Goal: Task Accomplishment & Management: Complete application form

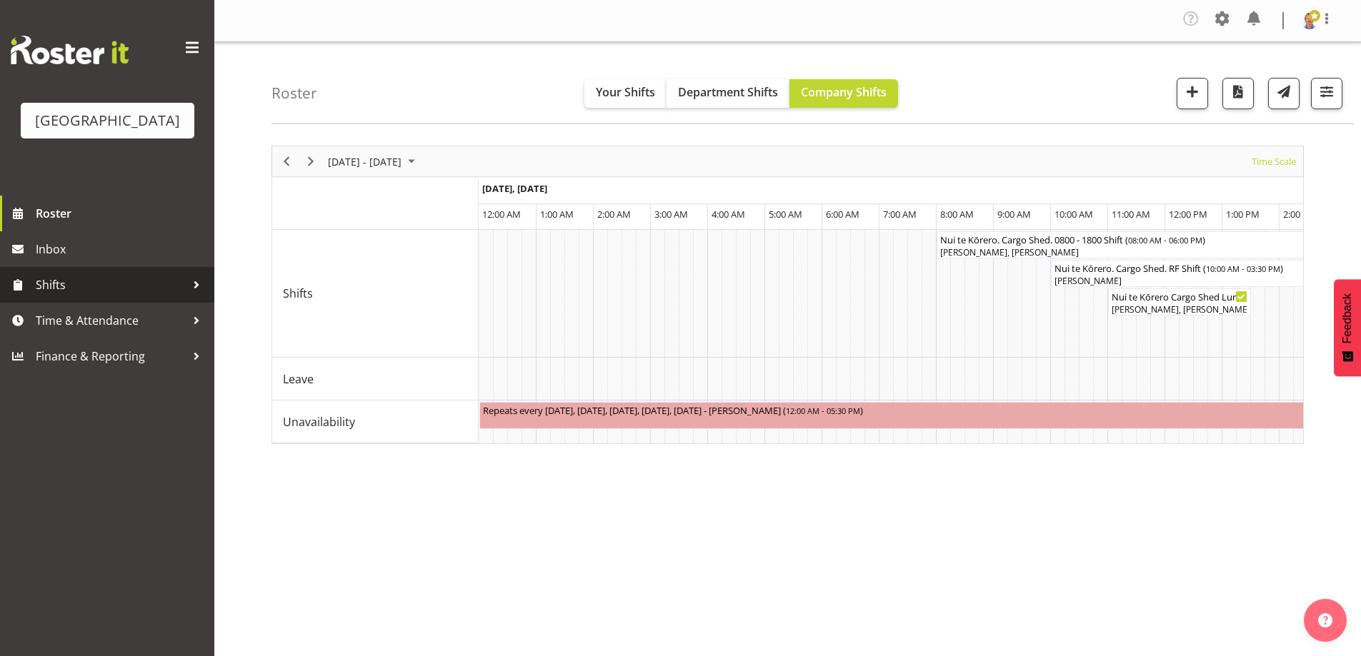
scroll to position [0, 1804]
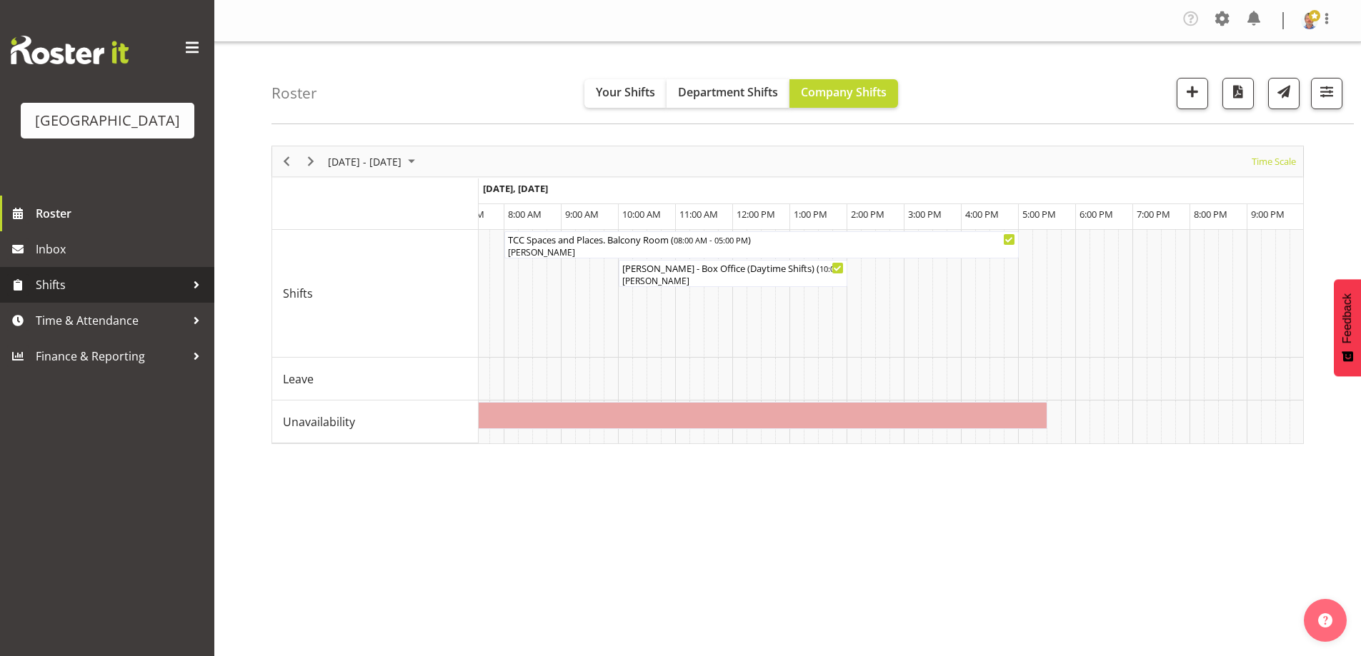
click at [73, 296] on span "Shifts" at bounding box center [111, 284] width 150 height 21
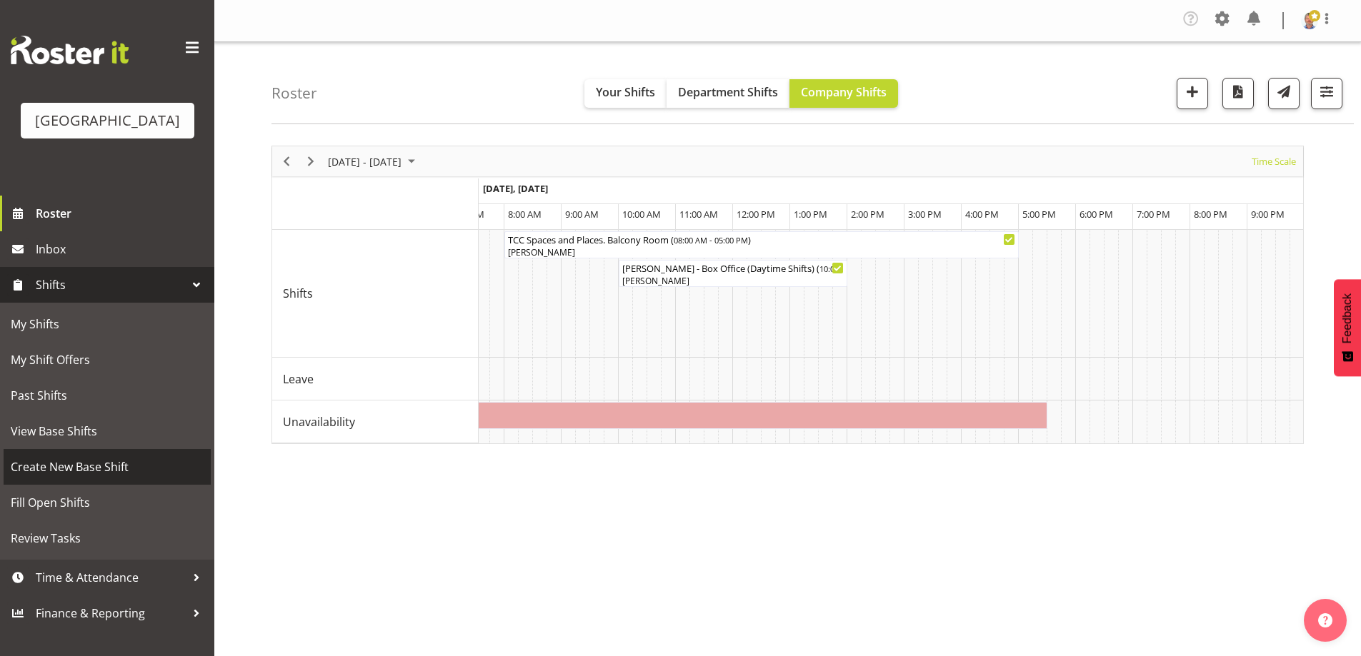
click at [81, 478] on span "Create New Base Shift" at bounding box center [107, 466] width 193 height 21
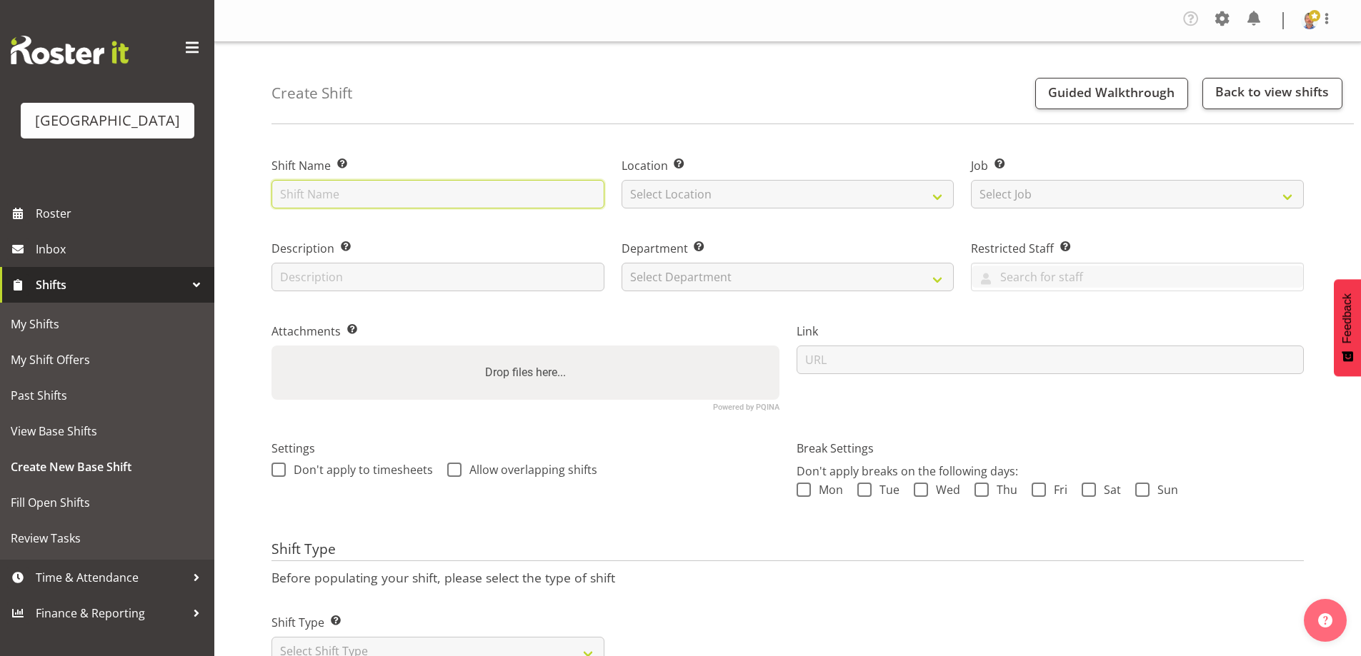
click at [322, 190] on input "text" at bounding box center [437, 194] width 333 height 29
type input "Chapel Blessing"
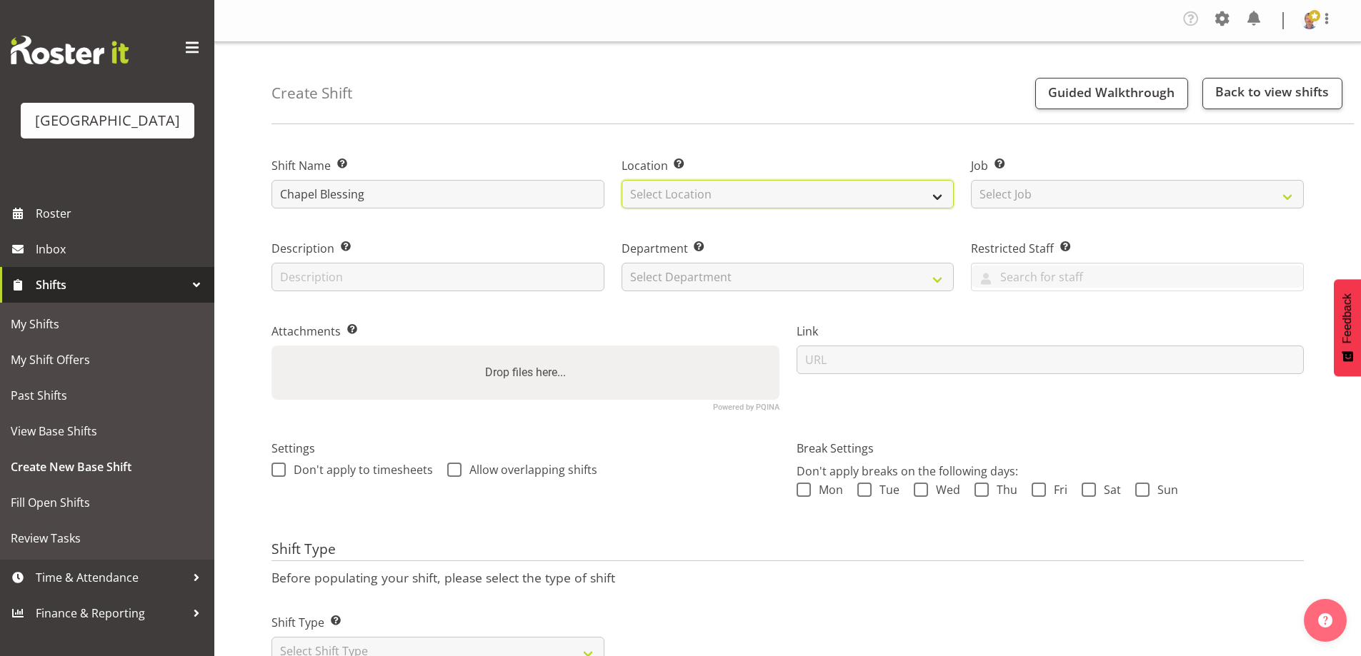
click at [680, 187] on select "Select Location Historic Village" at bounding box center [787, 194] width 333 height 29
select select "1118"
click at [621, 180] on select "Select Location Historic Village" at bounding box center [787, 194] width 333 height 29
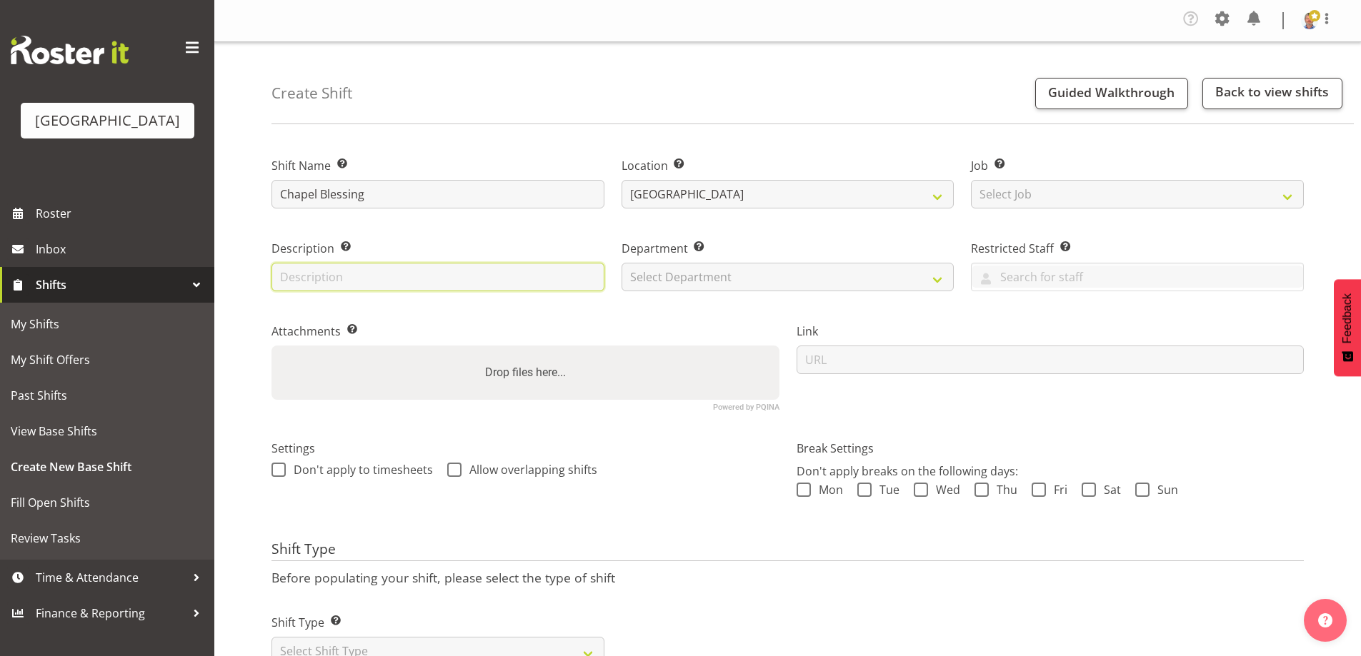
click at [344, 273] on input "text" at bounding box center [437, 277] width 333 height 29
type input "Schoolhouse catering"
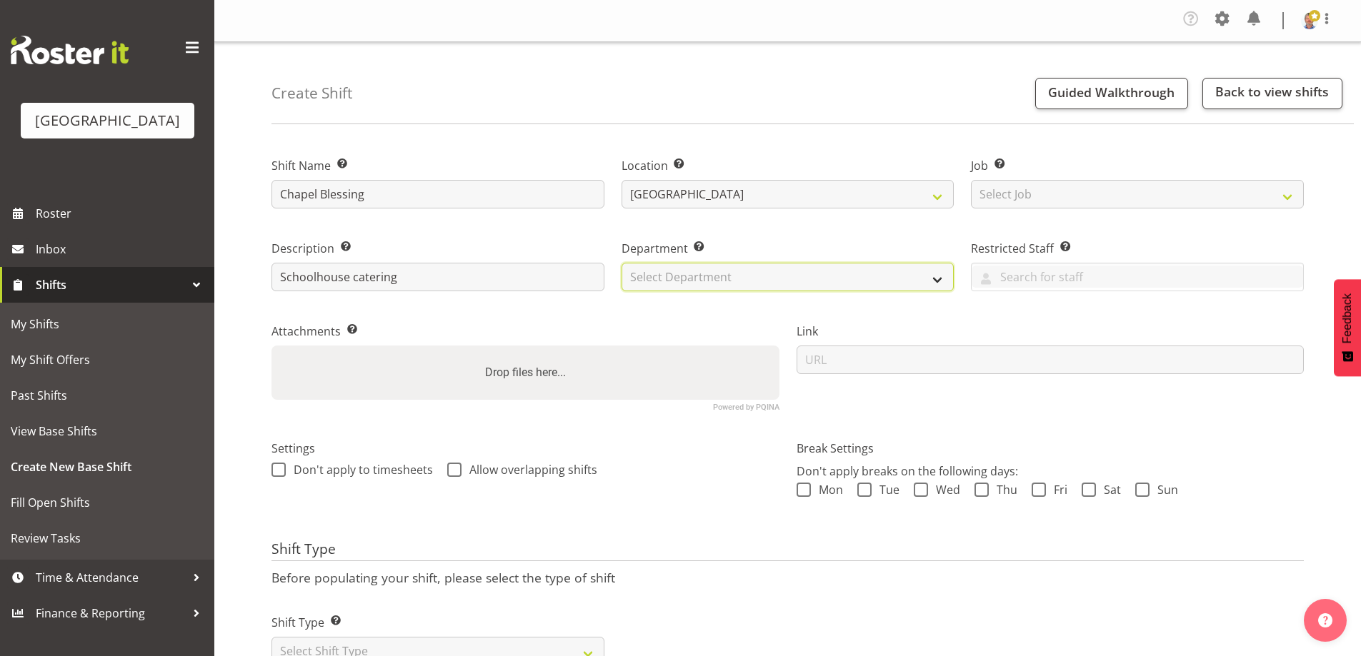
click at [717, 276] on select "Select Department Historic Village Baycourt Front of House" at bounding box center [787, 277] width 333 height 29
select select "791"
click at [621, 263] on select "Select Department Historic Village Baycourt Front of House" at bounding box center [787, 277] width 333 height 29
click at [802, 486] on span at bounding box center [804, 490] width 14 height 14
click at [802, 486] on input "Mon" at bounding box center [801, 490] width 9 height 9
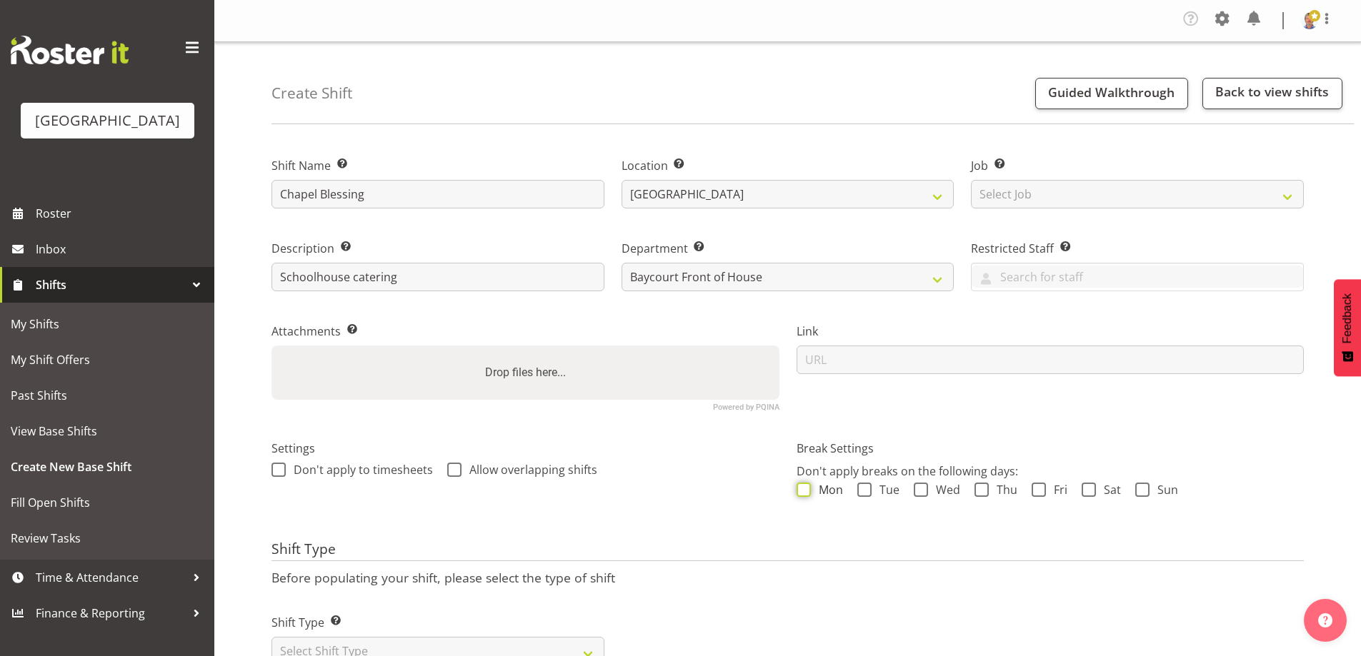
checkbox input "true"
click at [862, 494] on span at bounding box center [864, 490] width 14 height 14
click at [862, 494] on input "Tue" at bounding box center [861, 490] width 9 height 9
checkbox input "true"
click at [924, 489] on span at bounding box center [921, 490] width 14 height 14
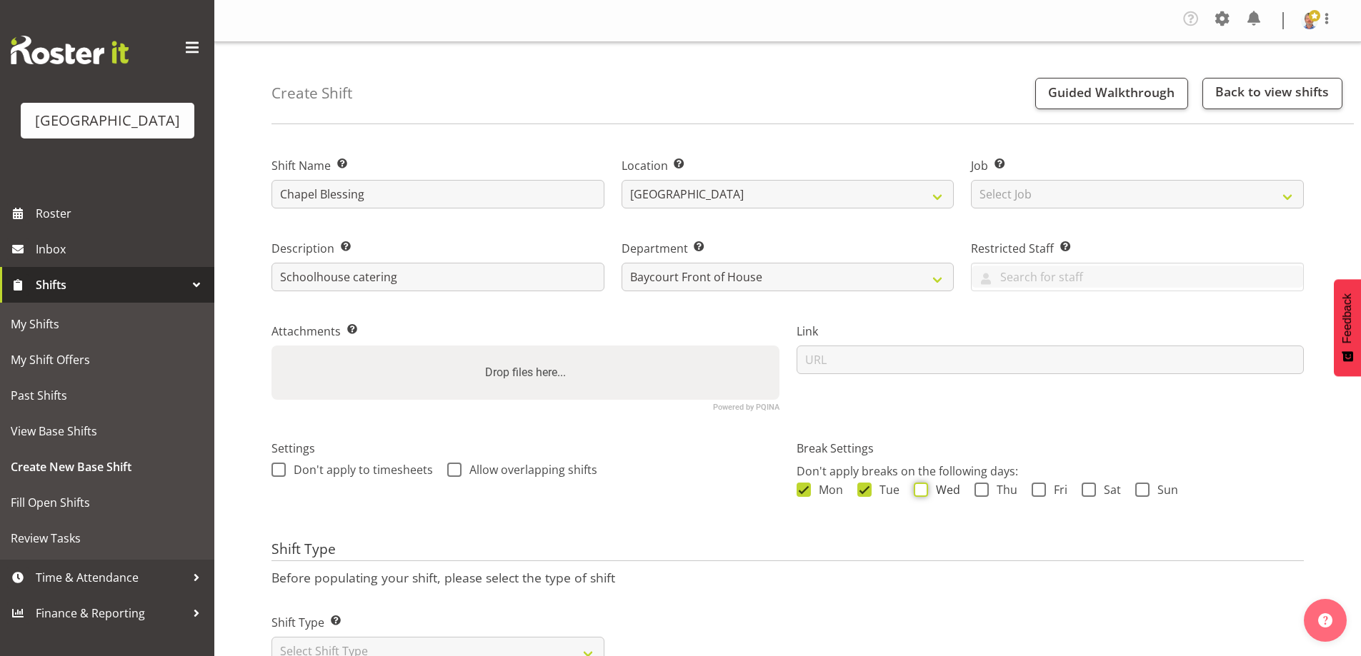
click at [923, 489] on input "Wed" at bounding box center [918, 490] width 9 height 9
checkbox input "true"
click at [982, 486] on span at bounding box center [981, 490] width 14 height 14
click at [982, 486] on input "Thu" at bounding box center [978, 490] width 9 height 9
checkbox input "true"
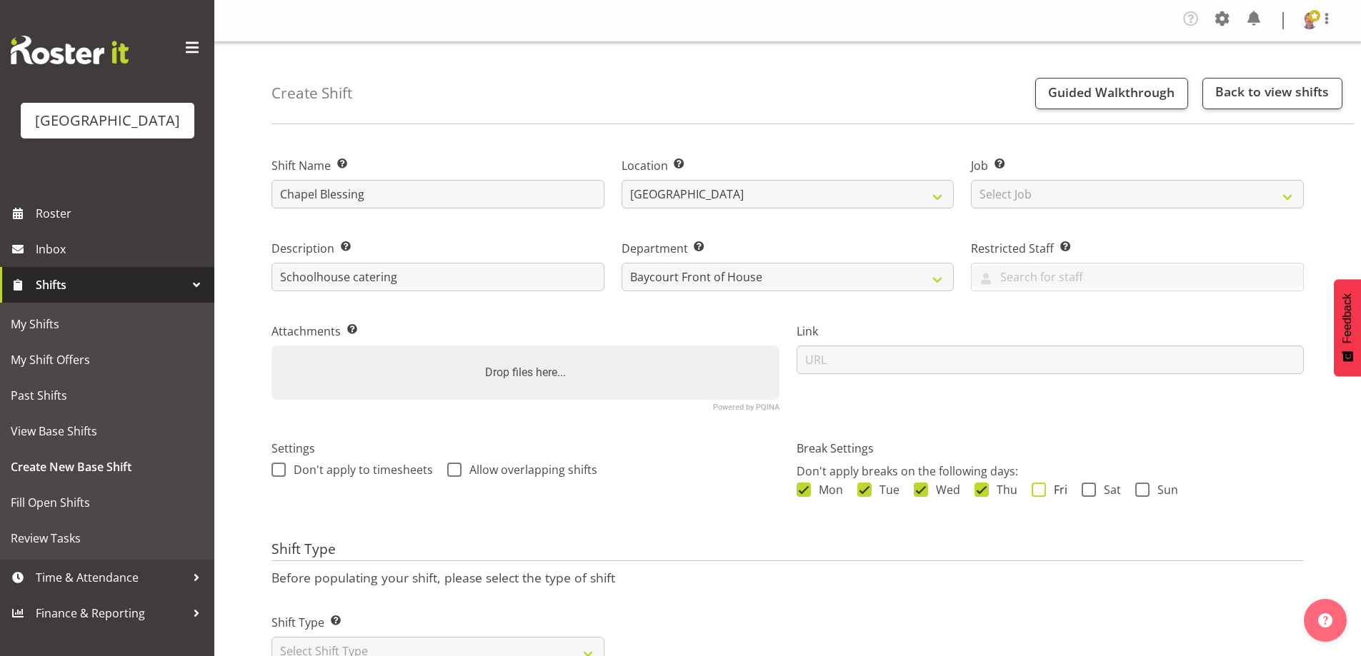
click at [1040, 493] on span at bounding box center [1039, 490] width 14 height 14
click at [1040, 493] on input "Fri" at bounding box center [1036, 490] width 9 height 9
checkbox input "true"
click at [1086, 489] on span at bounding box center [1089, 490] width 14 height 14
click at [1086, 489] on input "Sat" at bounding box center [1086, 490] width 9 height 9
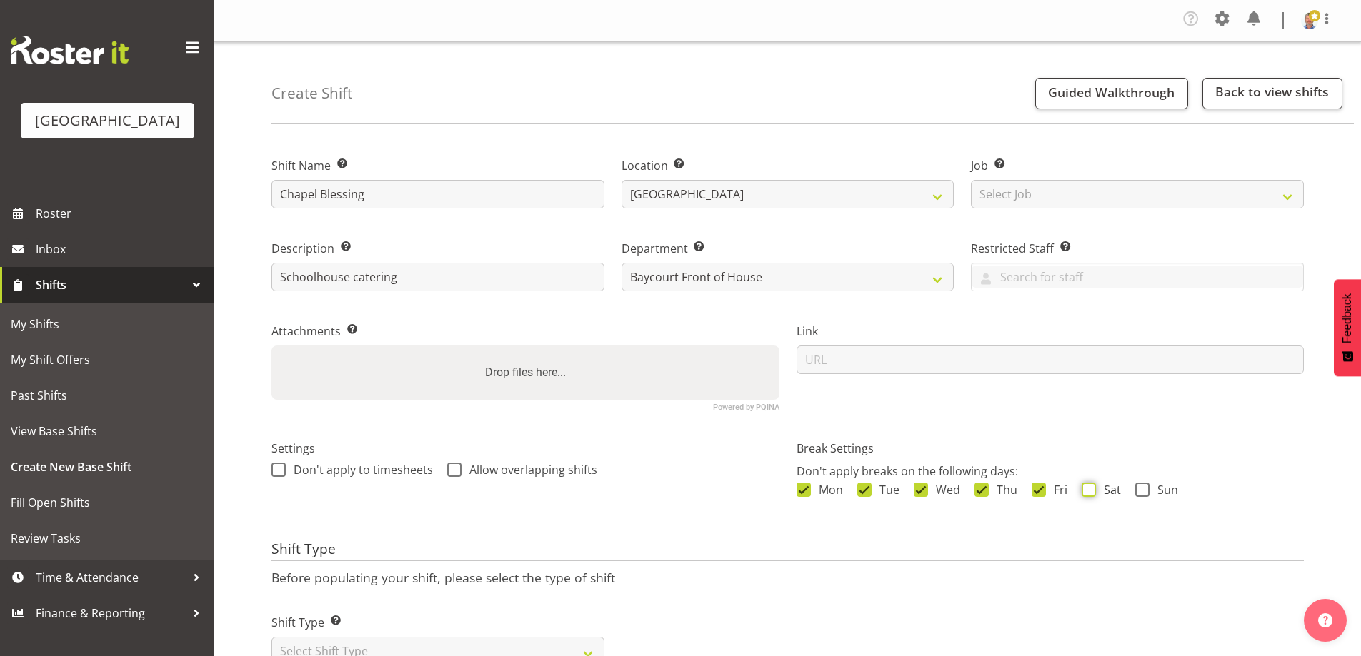
checkbox input "true"
click at [1144, 488] on span at bounding box center [1142, 490] width 14 height 14
click at [1144, 488] on input "Sun" at bounding box center [1139, 490] width 9 height 9
checkbox input "true"
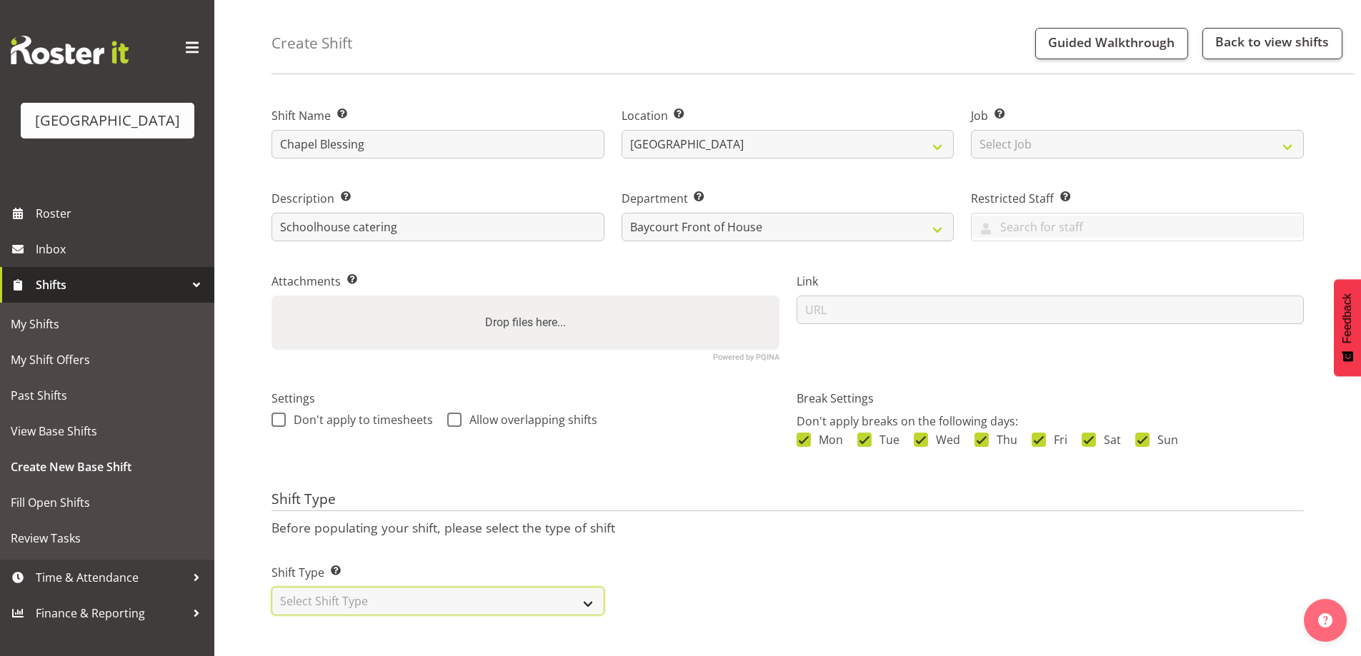
click at [398, 592] on select "Select Shift Type One Off Shift Recurring Shift Rotating Shift" at bounding box center [437, 601] width 333 height 29
select select "one_off"
click at [271, 587] on select "Select Shift Type One Off Shift Recurring Shift Rotating Shift" at bounding box center [437, 601] width 333 height 29
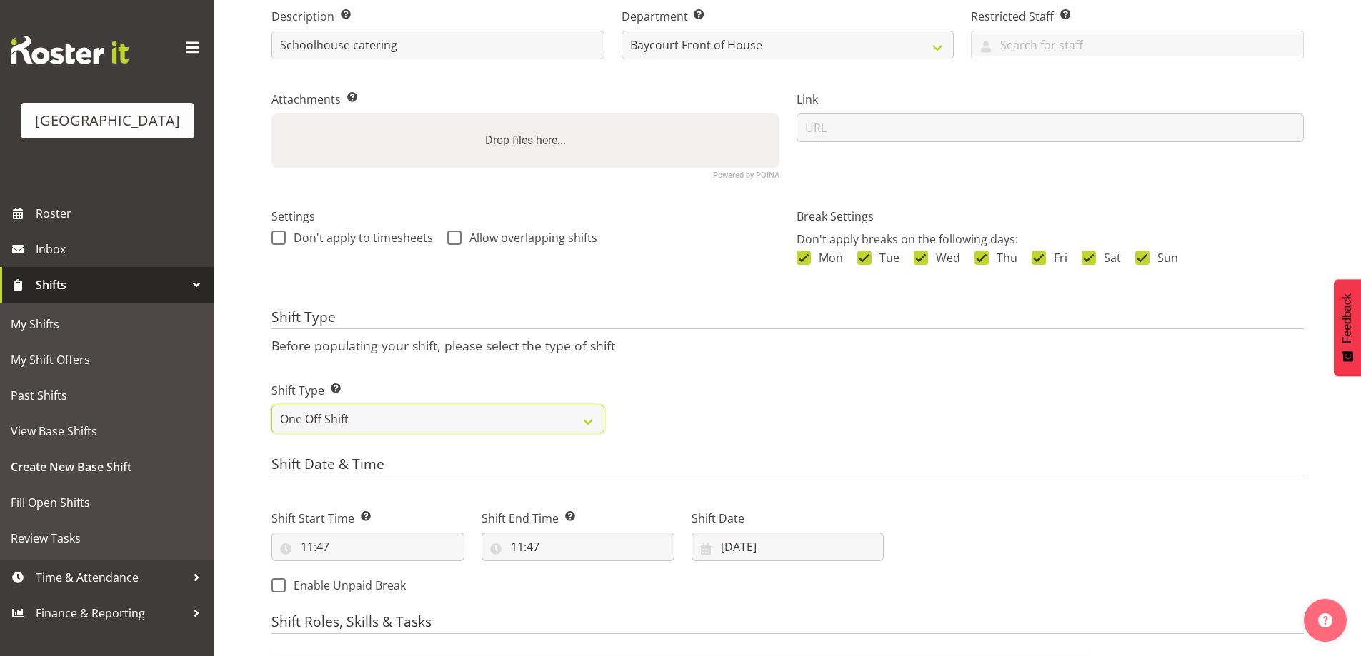
scroll to position [346, 0]
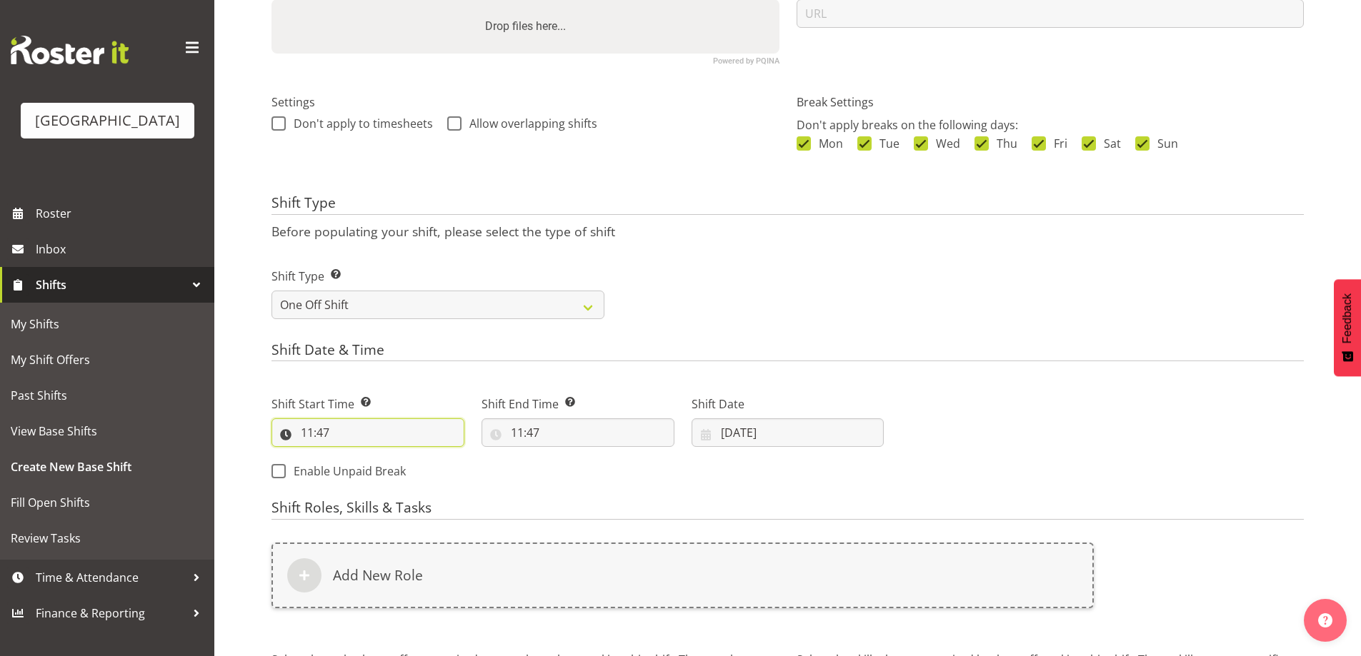
click at [319, 435] on input "11:47" at bounding box center [367, 433] width 193 height 29
click at [366, 471] on select "00 01 02 03 04 05 06 07 08 09 10 11 12 13 14 15 16 17 18 19 20 21 22 23" at bounding box center [369, 470] width 32 height 29
select select "9"
type input "09:47"
click at [411, 469] on select "00 01 02 03 04 05 06 07 08 09 10 11 12 13 14 15 16 17 18 19 20 21 22 23 24 25 2…" at bounding box center [406, 470] width 32 height 29
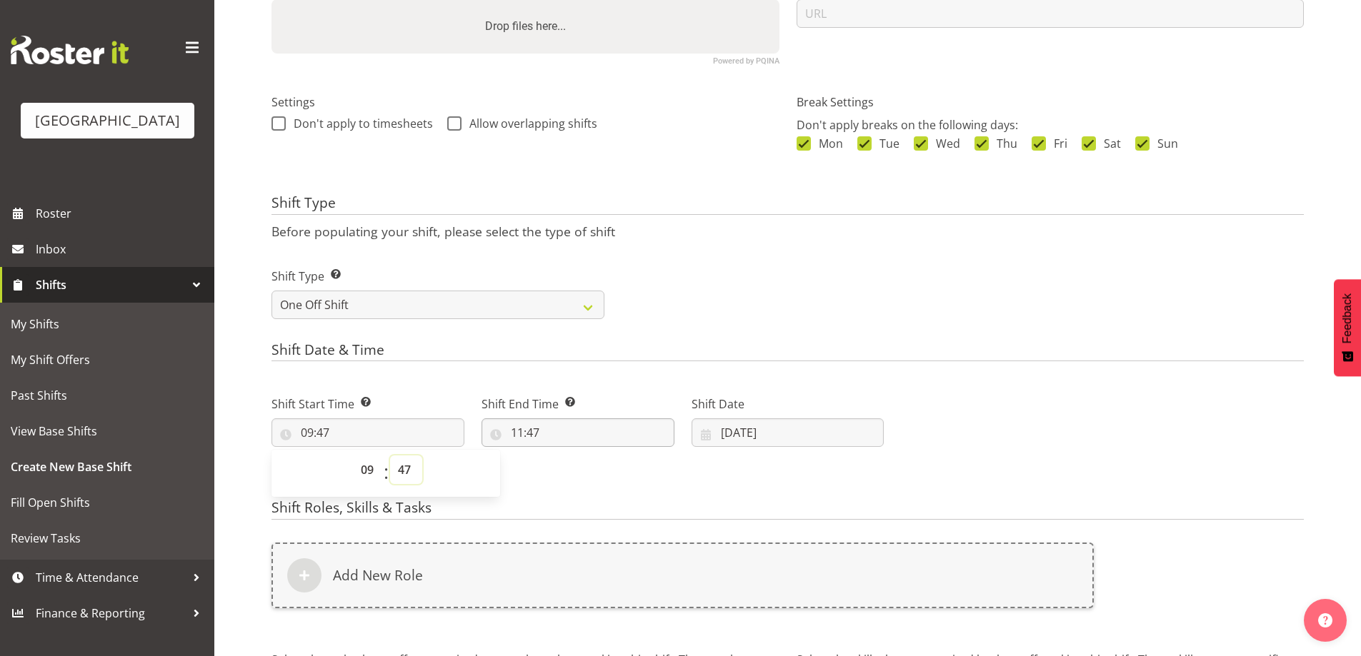
select select "0"
type input "09:00"
click at [518, 434] on input "11:47" at bounding box center [577, 433] width 193 height 29
click at [581, 471] on select "00 01 02 03 04 05 06 07 08 09 10 11 12 13 14 15 16 17 18 19 20 21 22 23" at bounding box center [579, 470] width 32 height 29
select select "13"
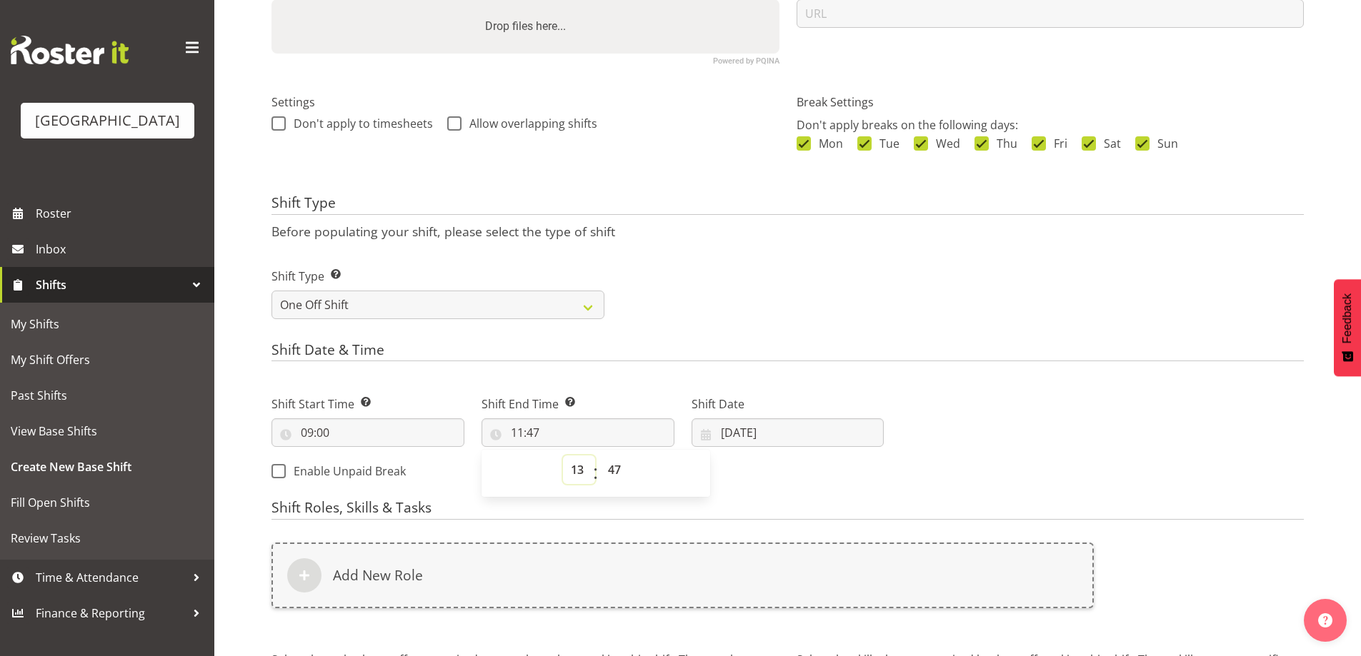
click at [563, 456] on select "00 01 02 03 04 05 06 07 08 09 10 11 12 13 14 15 16 17 18 19 20 21 22 23" at bounding box center [579, 470] width 32 height 29
type input "13:47"
drag, startPoint x: 616, startPoint y: 467, endPoint x: 604, endPoint y: 469, distance: 12.3
click at [616, 467] on select "00 01 02 03 04 05 06 07 08 09 10 11 12 13 14 15 16 17 18 19 20 21 22 23 24 25 2…" at bounding box center [616, 470] width 32 height 29
select select "0"
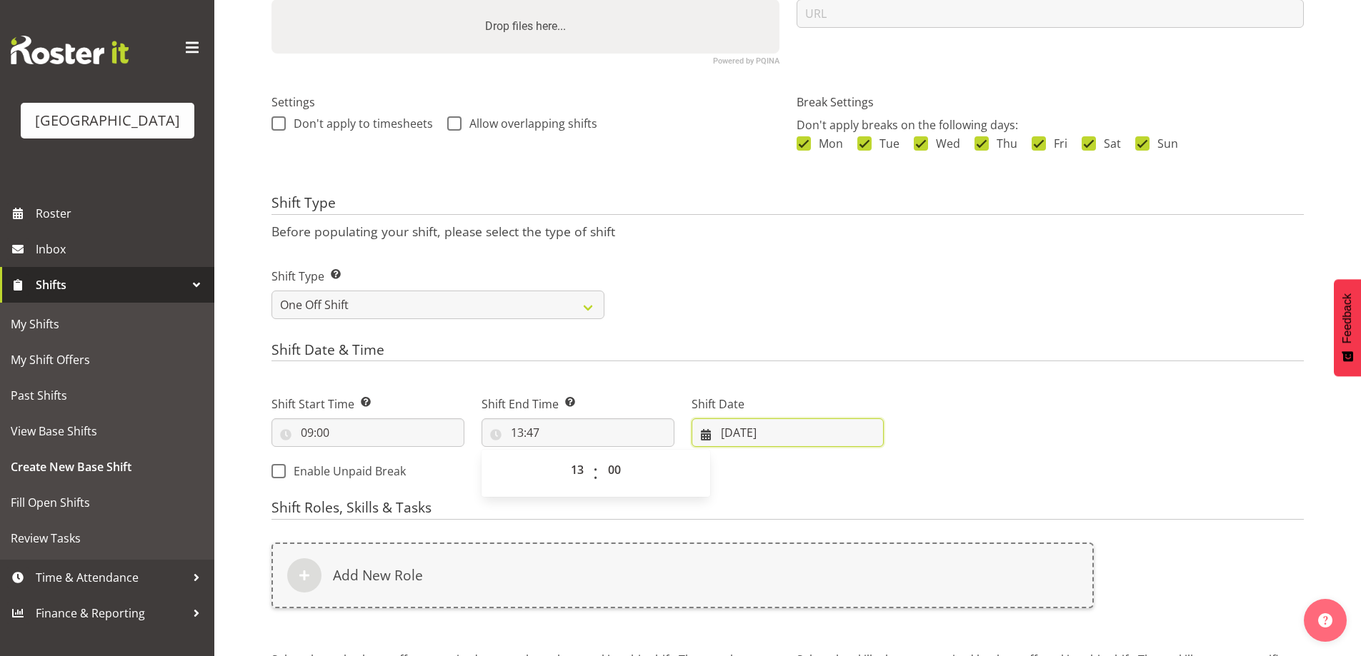
type input "13:00"
click at [749, 434] on input "05/09/2025" at bounding box center [788, 433] width 193 height 29
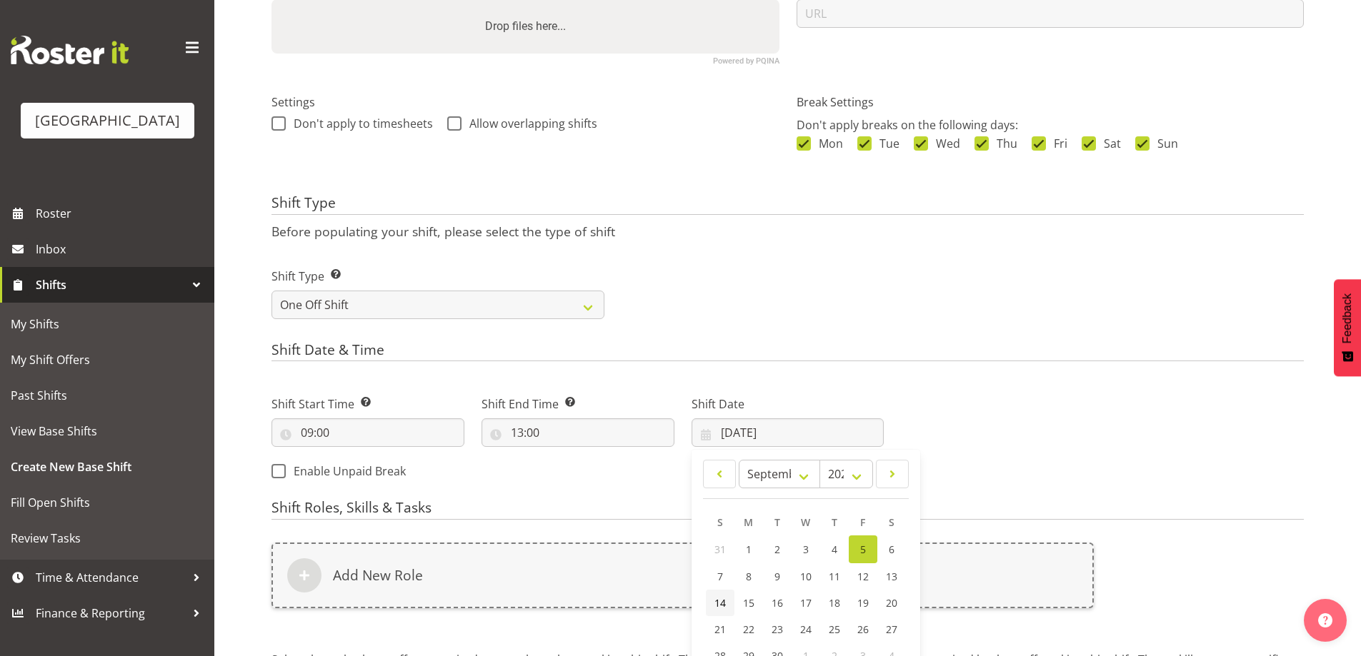
click at [718, 600] on span "14" at bounding box center [719, 603] width 11 height 14
type input "14/09/2025"
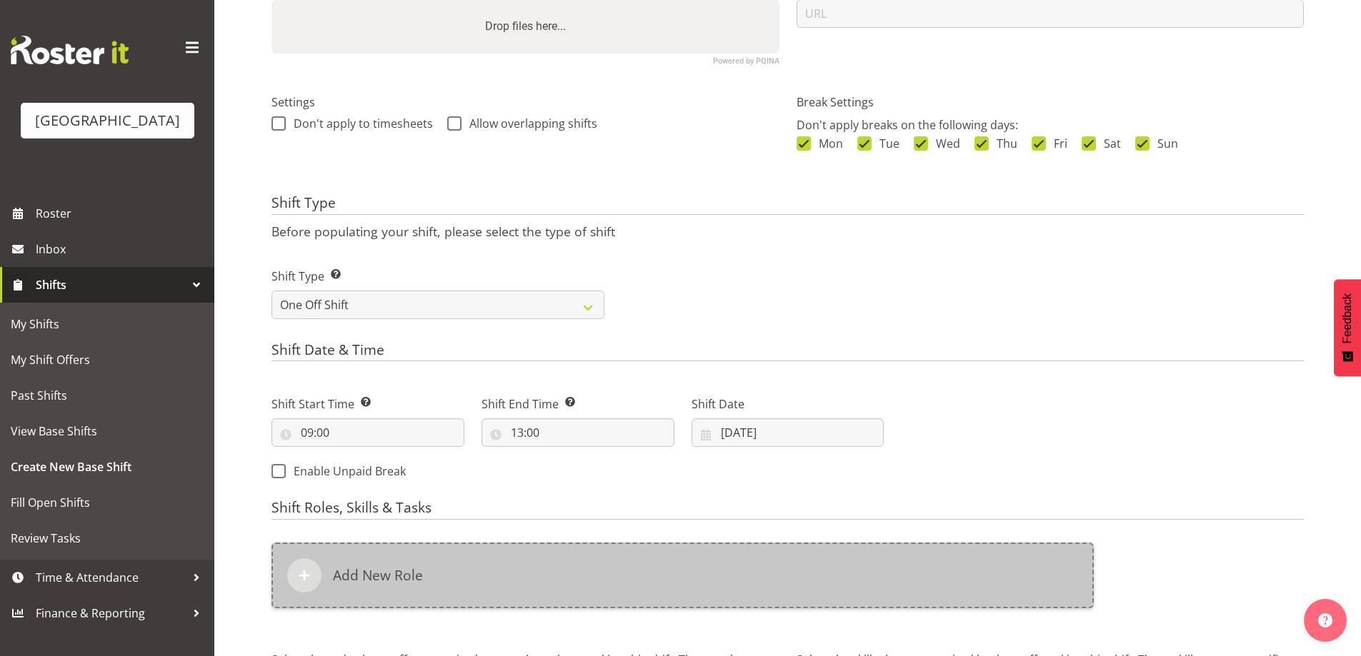
click at [384, 583] on h6 "Add New Role" at bounding box center [378, 575] width 90 height 17
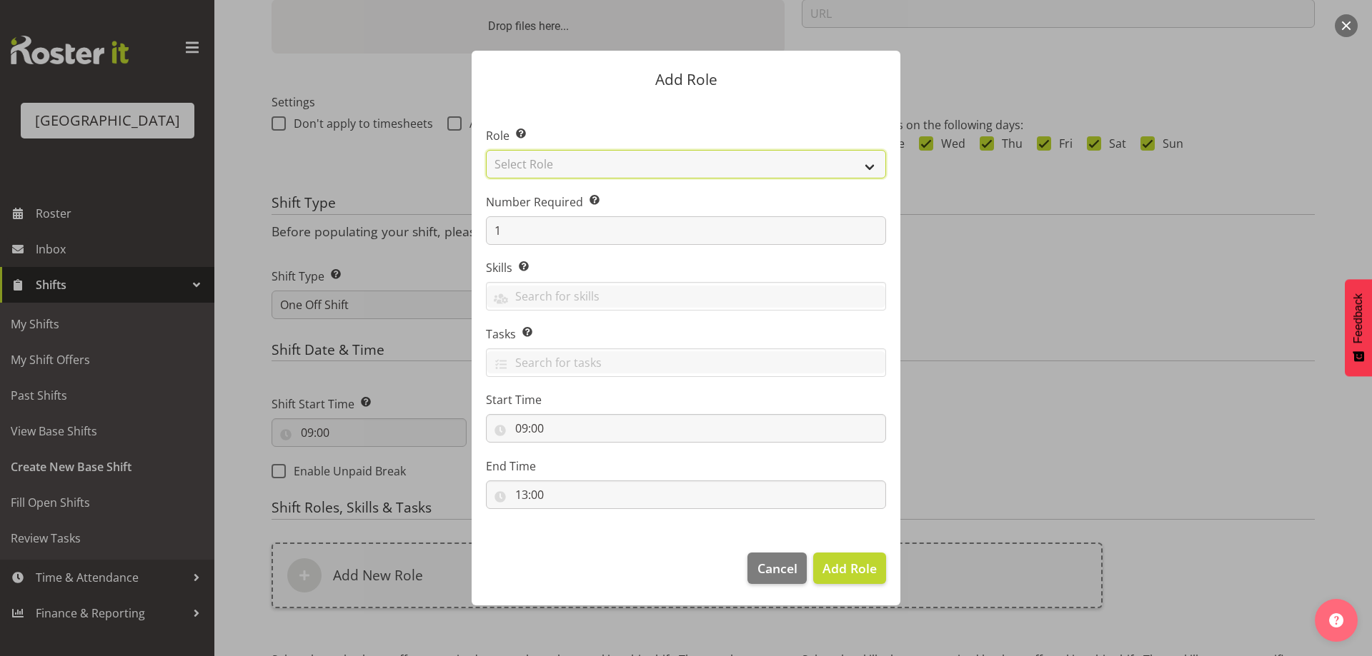
click at [571, 160] on select "Select Role Audio Bar Bar Runner Bar Training Box Office Cargo Shed Venue Rep C…" at bounding box center [686, 164] width 400 height 29
select select "1349"
click at [486, 150] on select "Select Role Audio Bar Bar Runner Bar Training Box Office Cargo Shed Venue Rep C…" at bounding box center [686, 164] width 400 height 29
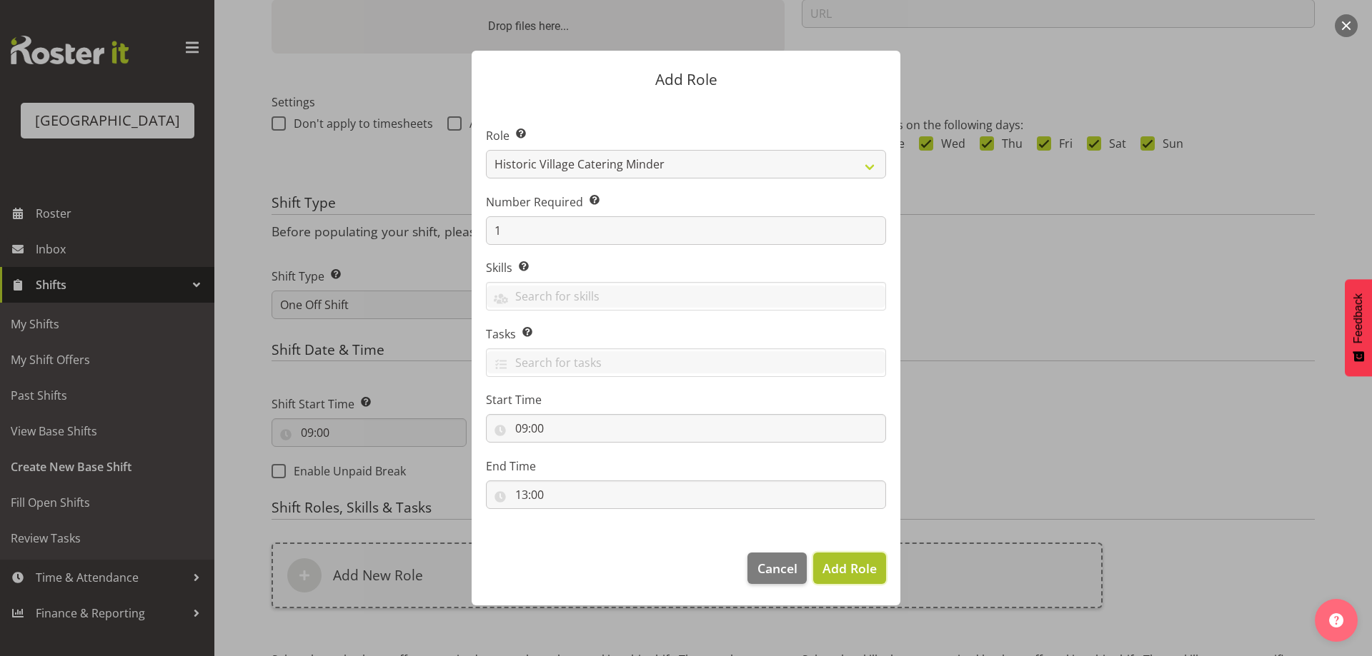
click at [854, 571] on span "Add Role" at bounding box center [849, 568] width 54 height 17
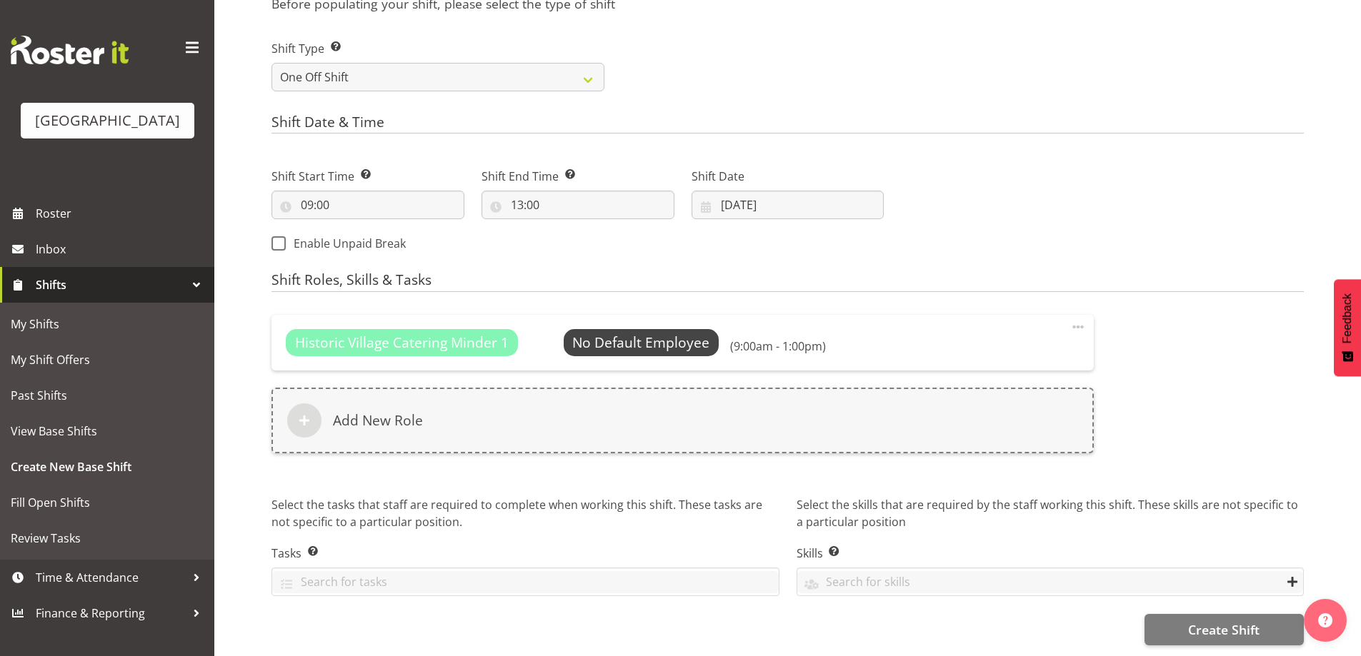
scroll to position [585, 0]
click at [1239, 621] on span "Create Shift" at bounding box center [1223, 630] width 71 height 19
